Goal: Check status: Check status

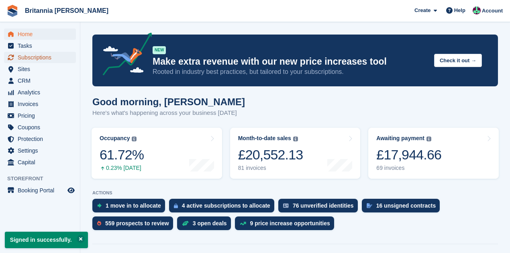
click at [51, 58] on span "Subscriptions" at bounding box center [42, 57] width 48 height 11
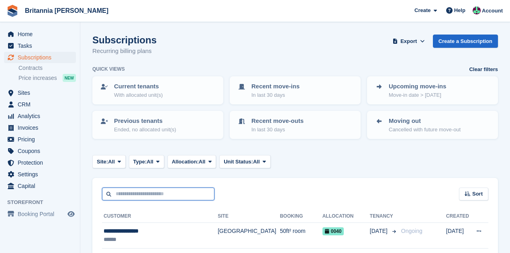
click at [180, 196] on input "text" at bounding box center [158, 194] width 112 height 13
type input "******"
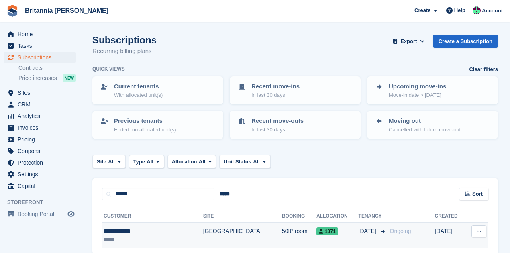
click at [159, 232] on div "**********" at bounding box center [141, 231] width 74 height 8
